Goal: Task Accomplishment & Management: Manage account settings

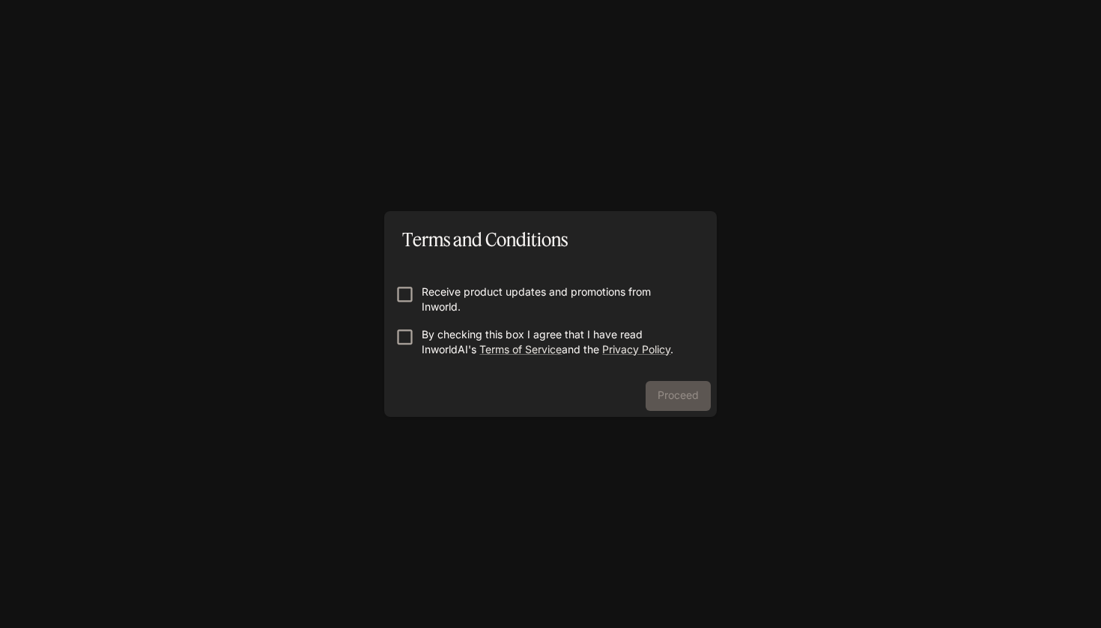
click at [675, 393] on div "Proceed" at bounding box center [550, 399] width 332 height 36
click at [673, 396] on button "Proceed" at bounding box center [677, 396] width 65 height 30
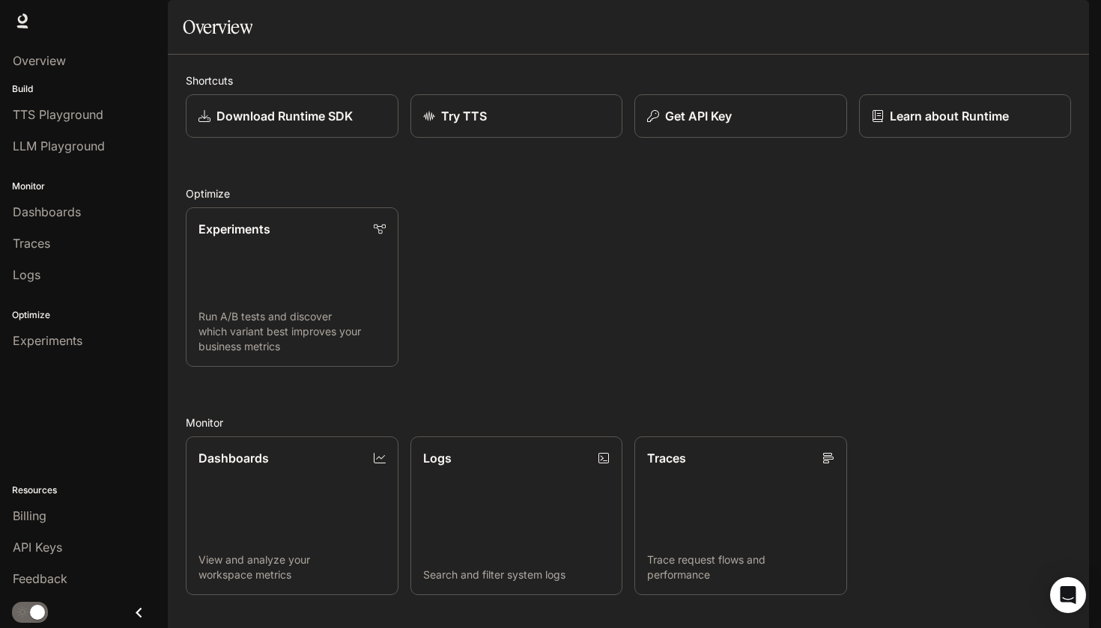
scroll to position [267, 0]
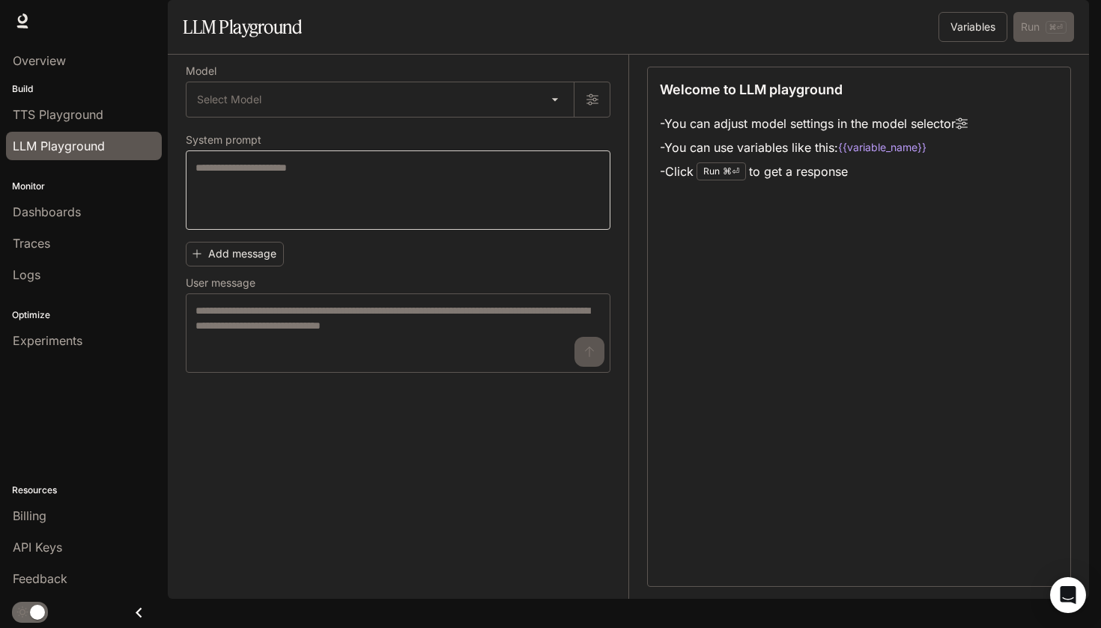
click at [216, 195] on div "* ​" at bounding box center [398, 189] width 425 height 79
click at [194, 145] on p "System prompt" at bounding box center [224, 140] width 76 height 10
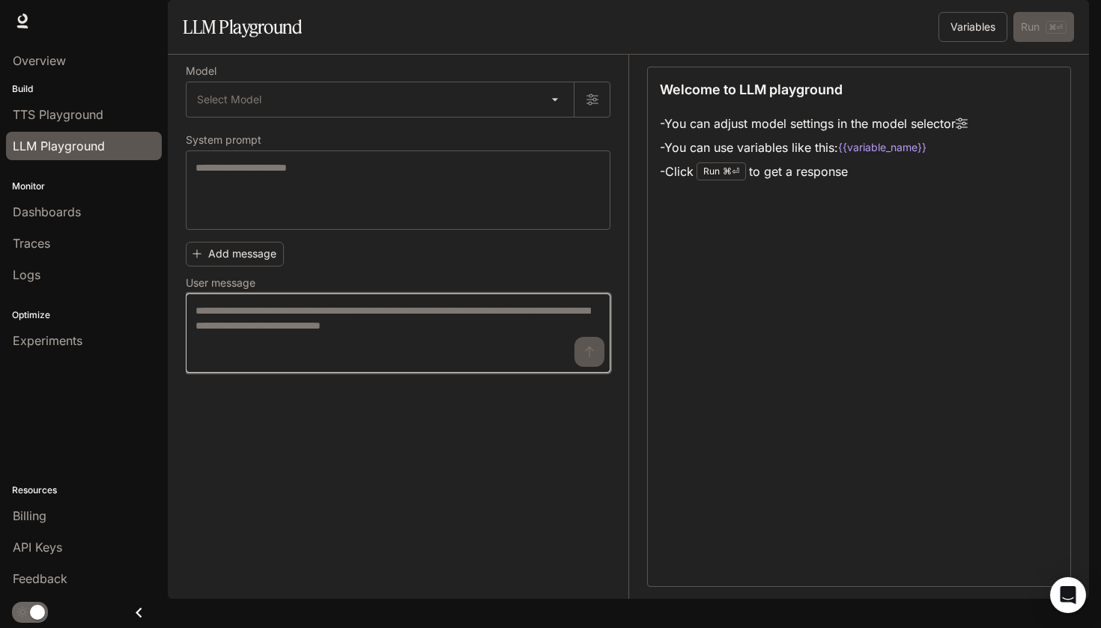
click at [304, 351] on textarea at bounding box center [397, 333] width 405 height 60
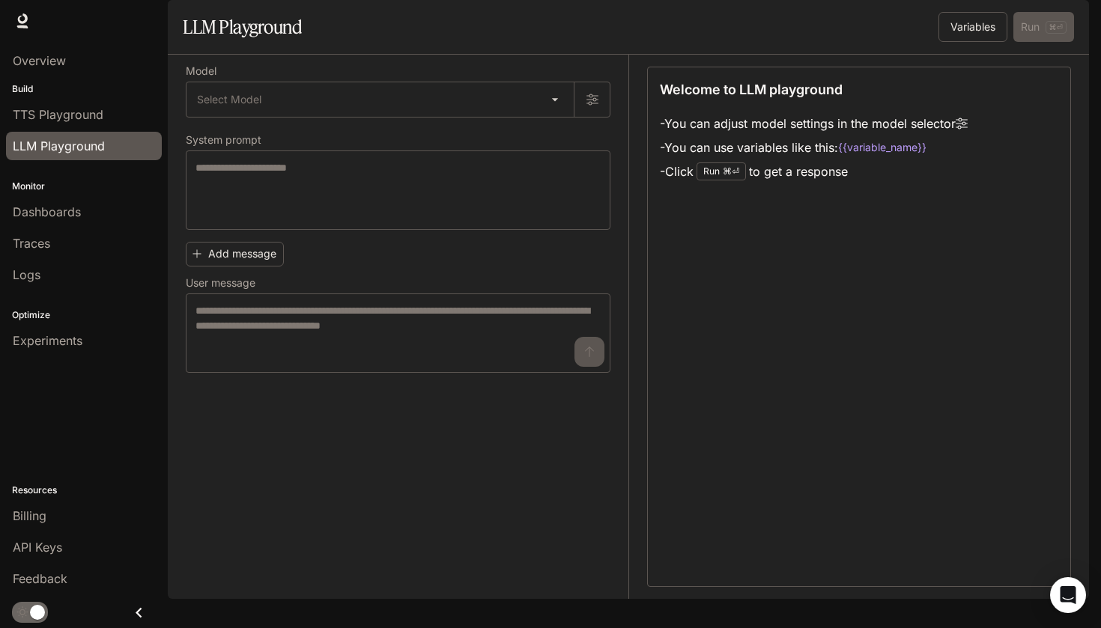
click at [243, 171] on div "Model Select Model ​ System prompt * ​ Add message User message * ​" at bounding box center [398, 220] width 425 height 306
click at [112, 119] on div "TTS Playground" at bounding box center [84, 115] width 142 height 18
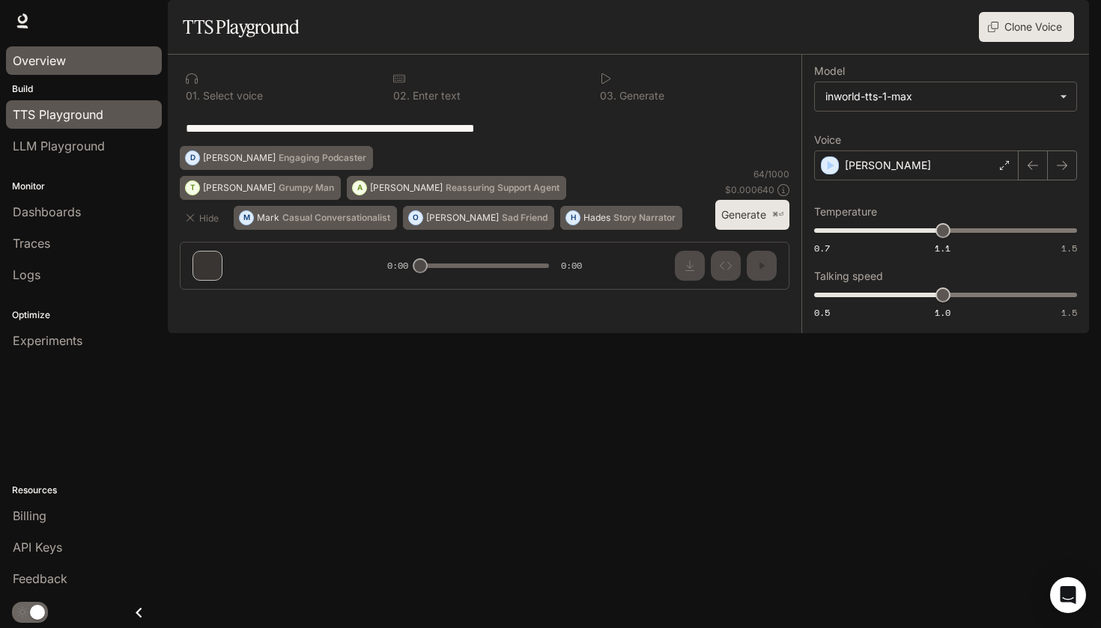
click at [92, 63] on div "Overview" at bounding box center [84, 61] width 142 height 18
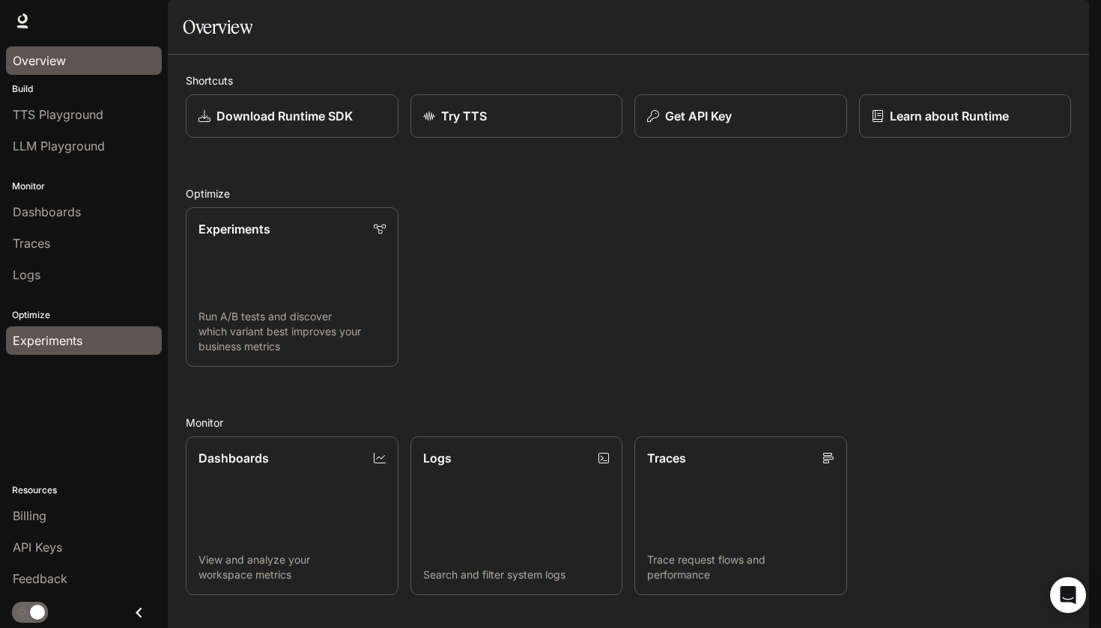
click at [90, 335] on div "Experiments" at bounding box center [84, 341] width 142 height 18
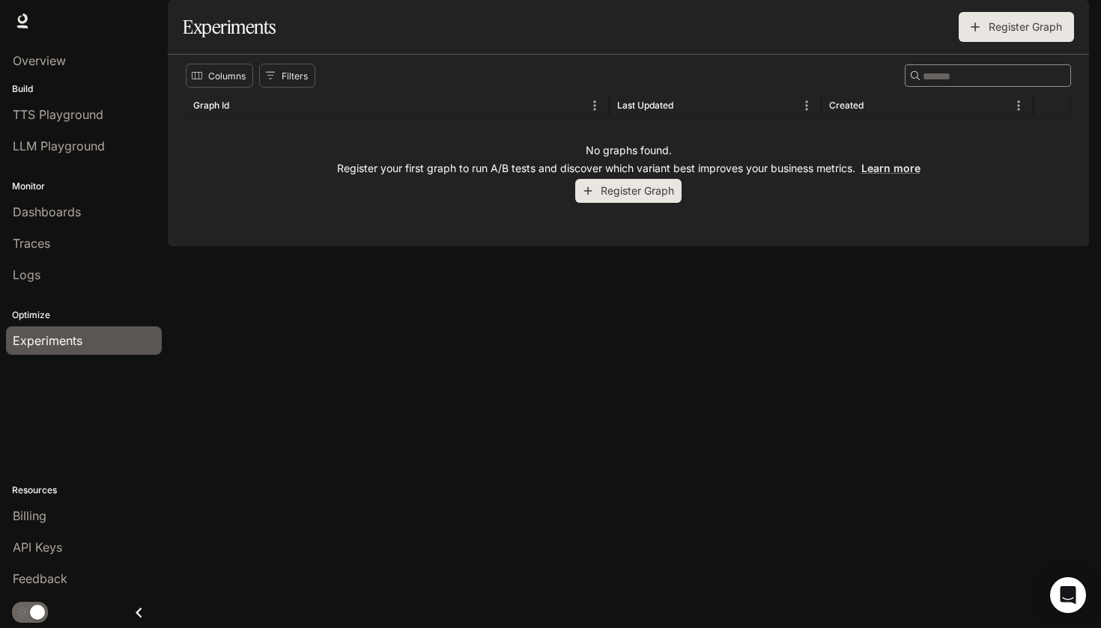
click at [1017, 28] on span "Documentation" at bounding box center [1001, 21] width 74 height 19
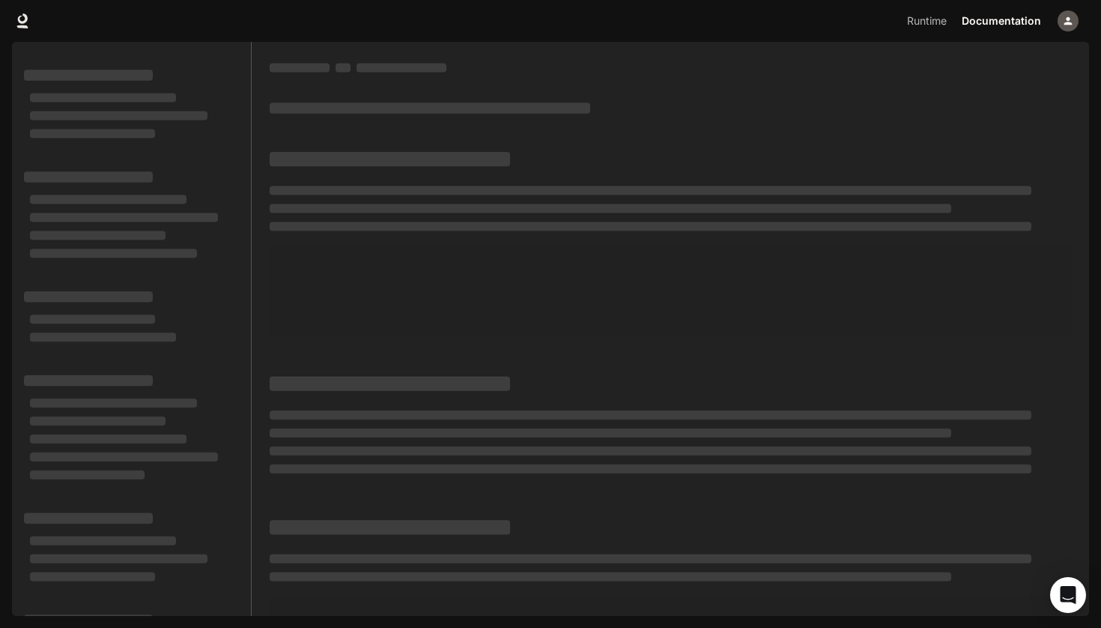
click at [1065, 27] on div "button" at bounding box center [1067, 20] width 21 height 21
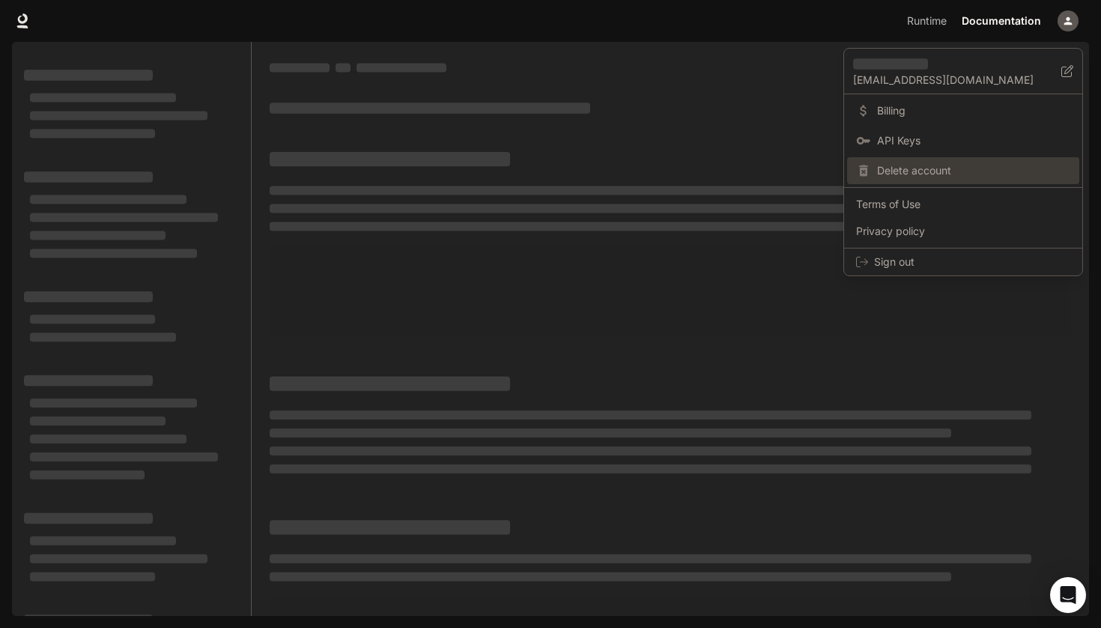
click at [875, 171] on div "Delete account" at bounding box center [963, 170] width 232 height 27
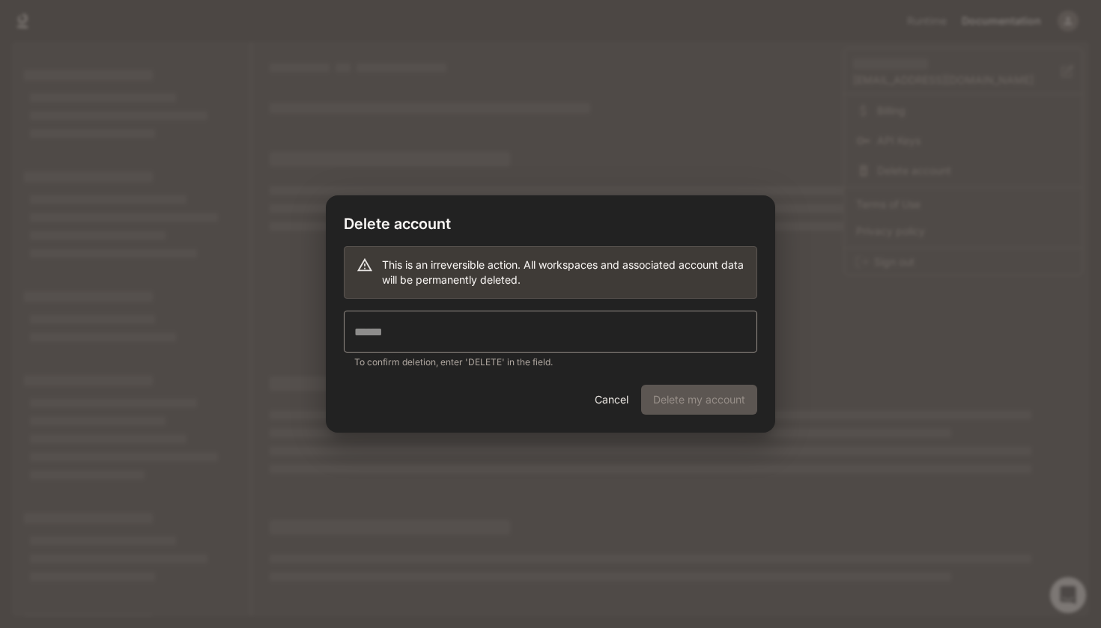
click at [661, 353] on div "​ To confirm deletion, enter 'DELETE' in the field." at bounding box center [550, 340] width 413 height 59
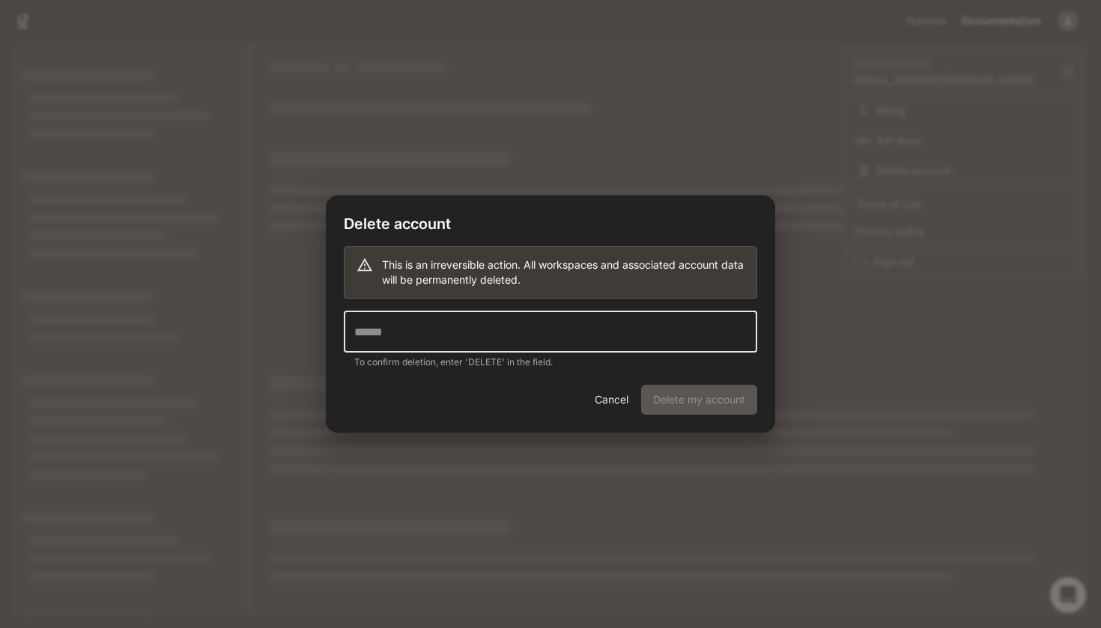
click at [660, 350] on input "text" at bounding box center [550, 332] width 413 height 42
type input "******"
click at [716, 399] on button "Delete my account" at bounding box center [699, 400] width 116 height 30
